Goal: Navigation & Orientation: Find specific page/section

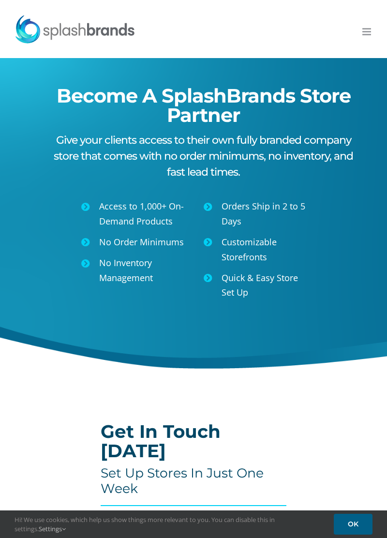
click at [371, 30] on link "Toggle mobile menu" at bounding box center [367, 32] width 10 height 10
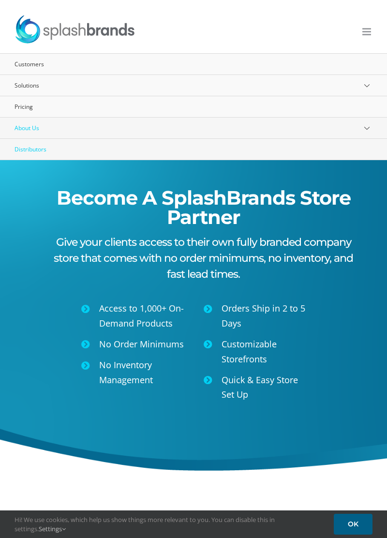
click at [175, 128] on link "About Us" at bounding box center [193, 128] width 387 height 21
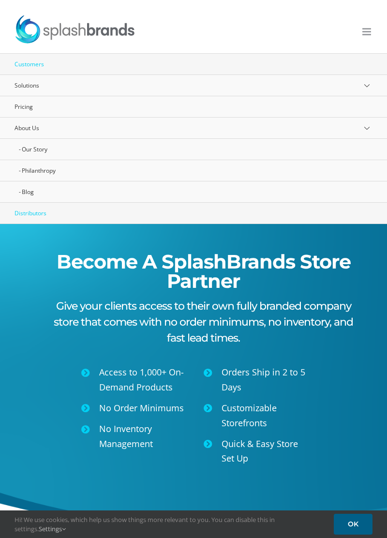
click at [174, 69] on link "Customers" at bounding box center [193, 64] width 387 height 21
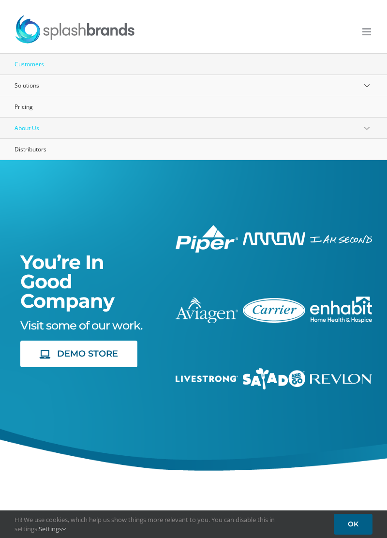
click at [173, 127] on link "About Us" at bounding box center [193, 128] width 387 height 21
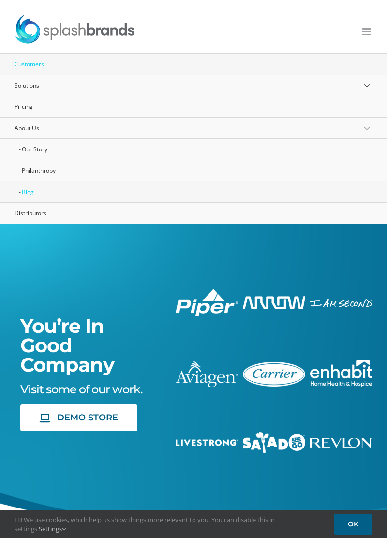
click at [147, 192] on link "Blog" at bounding box center [193, 191] width 387 height 21
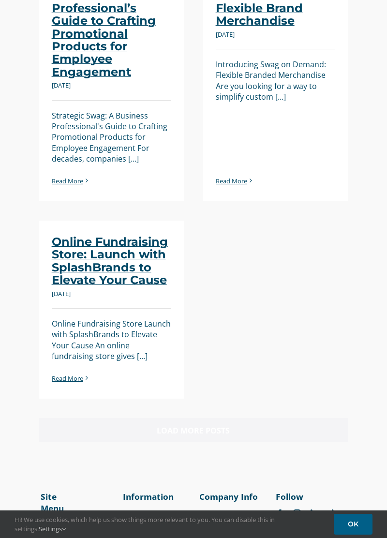
scroll to position [993, 0]
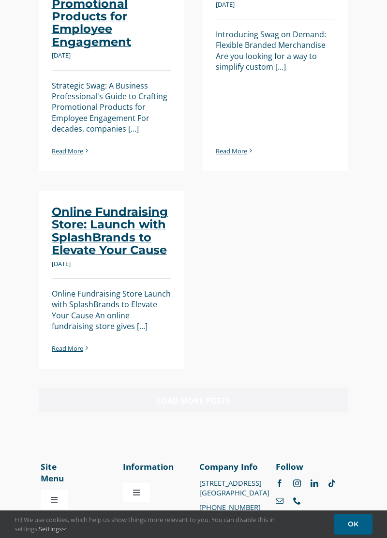
click at [139, 500] on button "Toggle Navigation" at bounding box center [136, 492] width 27 height 19
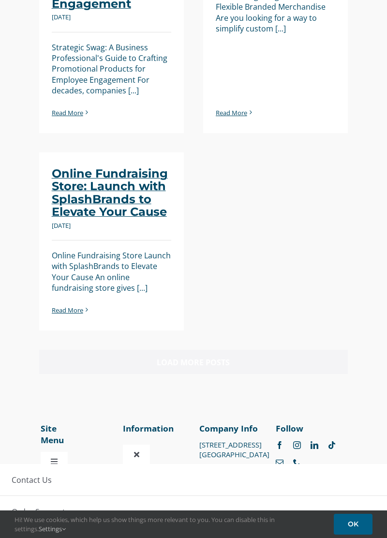
scroll to position [1038, 0]
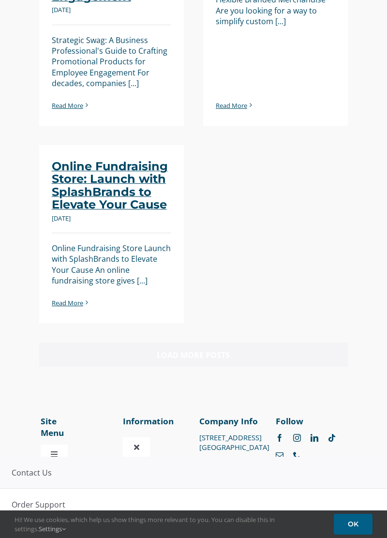
click at [339, 472] on link "Contact Us" at bounding box center [193, 472] width 387 height 31
